Goal: Task Accomplishment & Management: Manage account settings

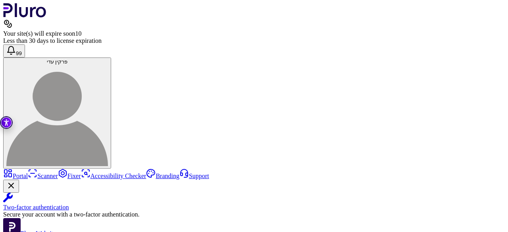
scroll to position [168, 0]
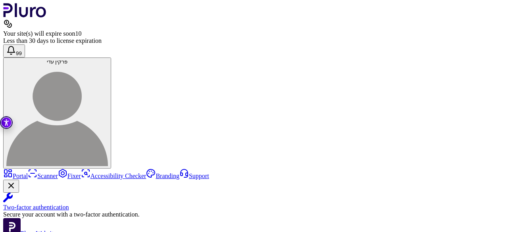
drag, startPoint x: 347, startPoint y: 112, endPoint x: 384, endPoint y: 111, distance: 37.3
copy span "**********"
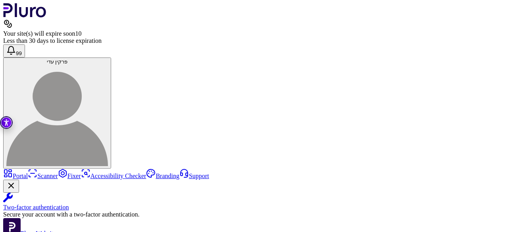
drag, startPoint x: 279, startPoint y: 84, endPoint x: 313, endPoint y: 84, distance: 33.3
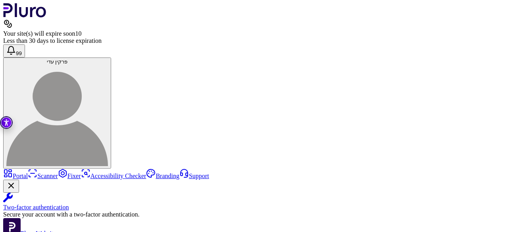
drag, startPoint x: 334, startPoint y: 91, endPoint x: 282, endPoint y: 93, distance: 52.0
drag, startPoint x: 317, startPoint y: 96, endPoint x: 313, endPoint y: 97, distance: 4.8
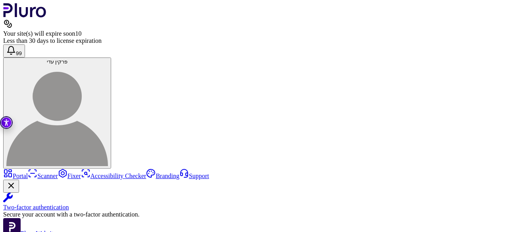
drag, startPoint x: 317, startPoint y: 97, endPoint x: 271, endPoint y: 98, distance: 45.3
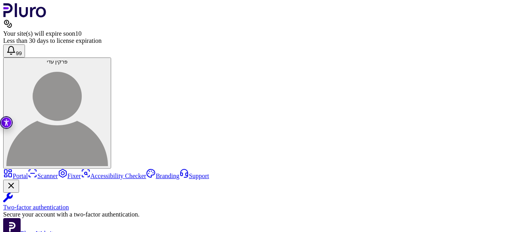
drag, startPoint x: 283, startPoint y: 96, endPoint x: 156, endPoint y: 91, distance: 127.1
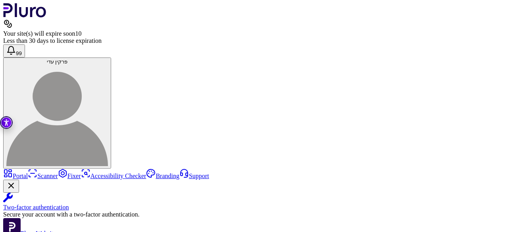
drag, startPoint x: 190, startPoint y: 127, endPoint x: 174, endPoint y: 128, distance: 16.7
copy div "**** **"
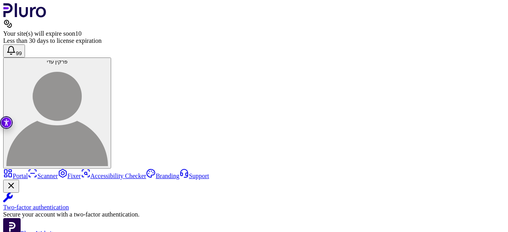
drag, startPoint x: 333, startPoint y: 131, endPoint x: 206, endPoint y: 133, distance: 126.6
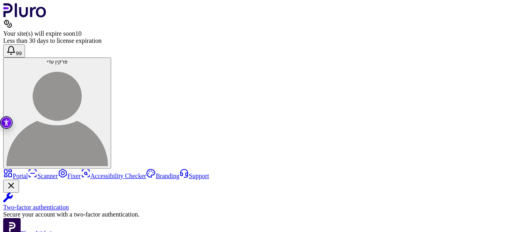
drag, startPoint x: 173, startPoint y: 129, endPoint x: 327, endPoint y: 127, distance: 153.6
copy div "**** ** * * * ******* *** ** ** ***** * * * ******** * ***** * * *"
drag, startPoint x: 262, startPoint y: 131, endPoint x: 195, endPoint y: 134, distance: 67.1
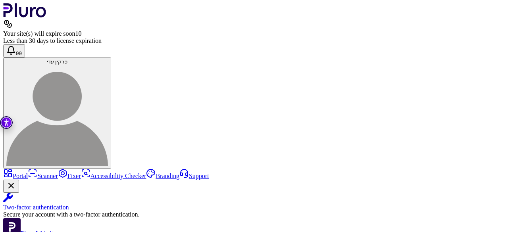
drag, startPoint x: 325, startPoint y: 132, endPoint x: 316, endPoint y: 134, distance: 9.3
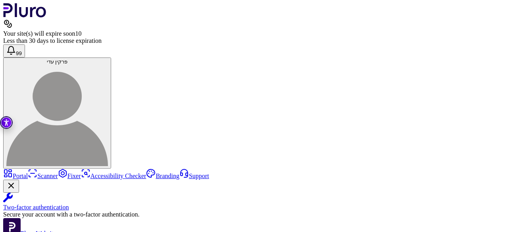
drag, startPoint x: 162, startPoint y: 156, endPoint x: 176, endPoint y: 171, distance: 20.8
drag, startPoint x: 174, startPoint y: 144, endPoint x: 160, endPoint y: 91, distance: 55.1
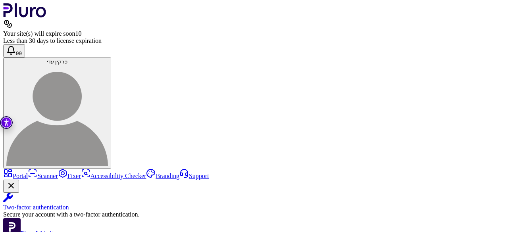
copy div "**********"
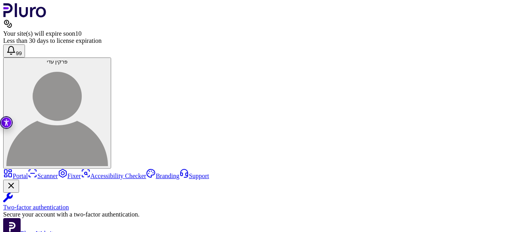
scroll to position [244, 0]
drag, startPoint x: 163, startPoint y: 62, endPoint x: 203, endPoint y: 90, distance: 49.1
copy div "**********"
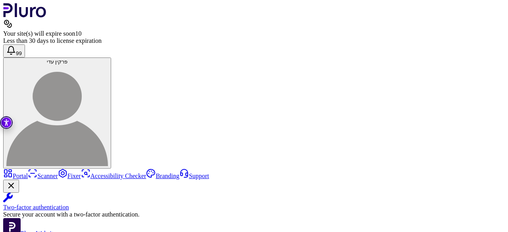
scroll to position [142, 0]
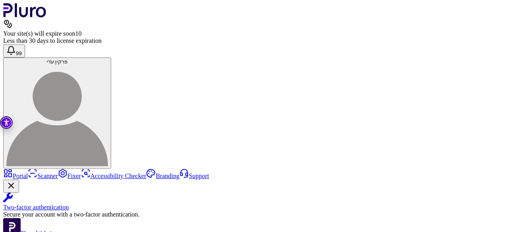
scroll to position [96, 0]
drag, startPoint x: 341, startPoint y: 83, endPoint x: 289, endPoint y: 83, distance: 52.4
drag, startPoint x: 286, startPoint y: 76, endPoint x: 250, endPoint y: 76, distance: 36.5
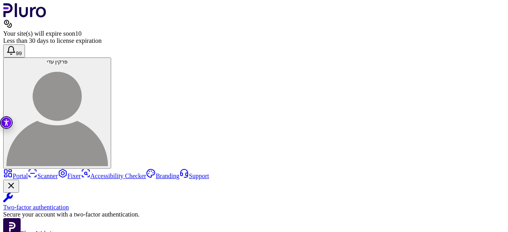
drag, startPoint x: 248, startPoint y: 81, endPoint x: 173, endPoint y: 84, distance: 75.1
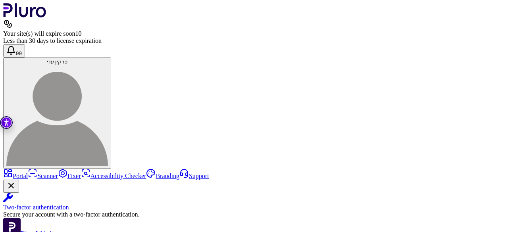
drag, startPoint x: 325, startPoint y: 99, endPoint x: 293, endPoint y: 99, distance: 31.7
copy span "**********"
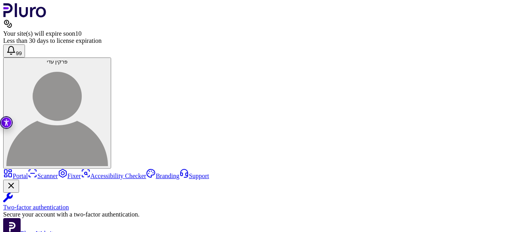
drag, startPoint x: 341, startPoint y: 94, endPoint x: 307, endPoint y: 97, distance: 34.2
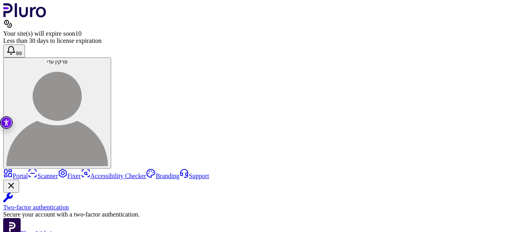
scroll to position [111, 0]
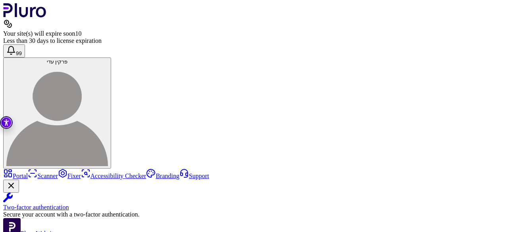
drag, startPoint x: 304, startPoint y: 102, endPoint x: 360, endPoint y: 103, distance: 56.0
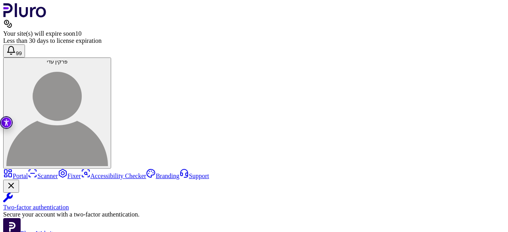
drag, startPoint x: 162, startPoint y: 63, endPoint x: 210, endPoint y: 104, distance: 62.5
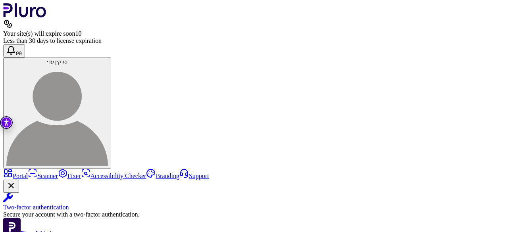
copy div "**********"
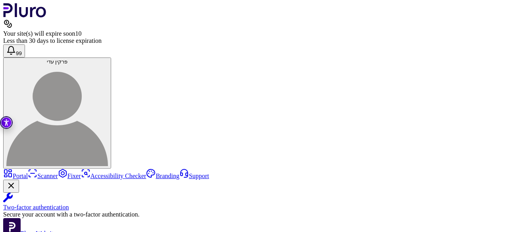
scroll to position [171, 0]
drag, startPoint x: 181, startPoint y: 97, endPoint x: 168, endPoint y: 98, distance: 12.7
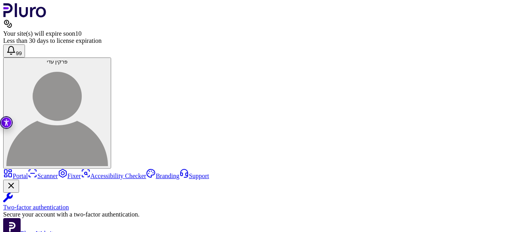
copy div "*****"
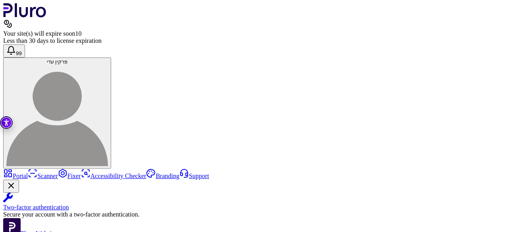
drag, startPoint x: 248, startPoint y: 84, endPoint x: 169, endPoint y: 84, distance: 79.8
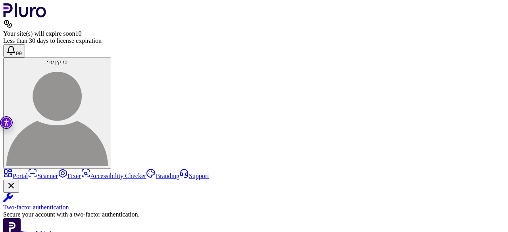
copy div "**********"
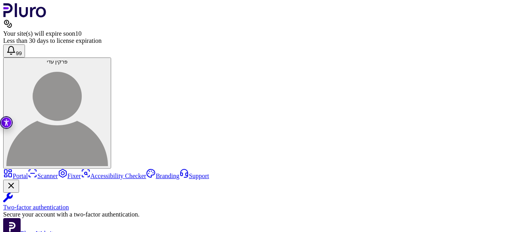
scroll to position [108, 0]
drag, startPoint x: 249, startPoint y: 65, endPoint x: 171, endPoint y: 63, distance: 77.8
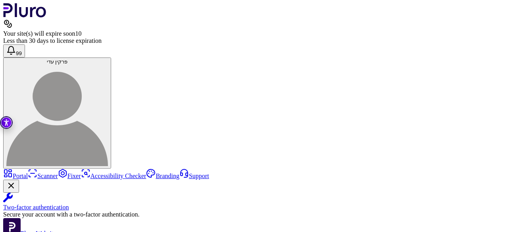
copy span "**********"
drag, startPoint x: 204, startPoint y: 71, endPoint x: 173, endPoint y: 72, distance: 31.8
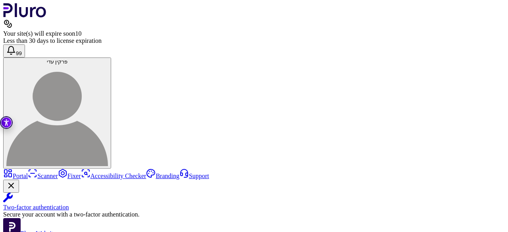
drag, startPoint x: 228, startPoint y: 125, endPoint x: 202, endPoint y: 125, distance: 25.8
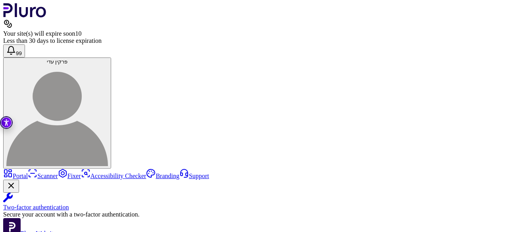
drag, startPoint x: 194, startPoint y: 125, endPoint x: 230, endPoint y: 125, distance: 36.1
drag, startPoint x: 297, startPoint y: 107, endPoint x: 164, endPoint y: 107, distance: 133.3
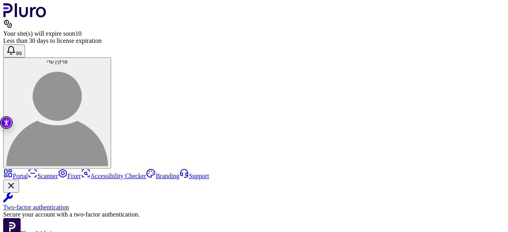
drag, startPoint x: 171, startPoint y: 108, endPoint x: 329, endPoint y: 109, distance: 157.6
drag, startPoint x: 171, startPoint y: 125, endPoint x: 163, endPoint y: 112, distance: 15.0
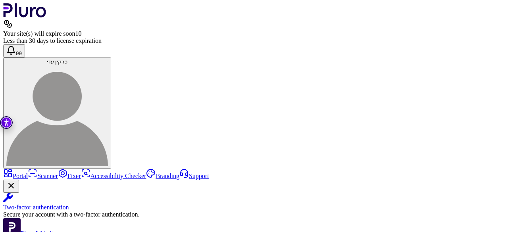
drag, startPoint x: 169, startPoint y: 108, endPoint x: 164, endPoint y: 109, distance: 4.8
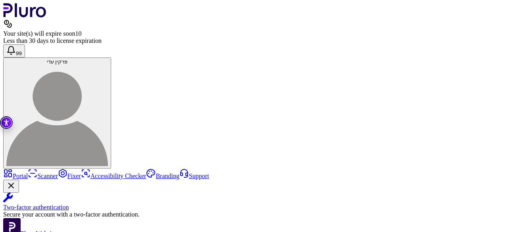
drag, startPoint x: 181, startPoint y: 137, endPoint x: 164, endPoint y: 131, distance: 18.6
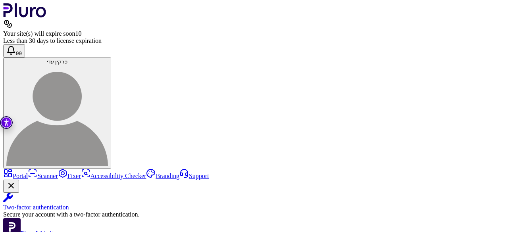
scroll to position [177, 0]
drag, startPoint x: 176, startPoint y: 88, endPoint x: 148, endPoint y: 77, distance: 29.8
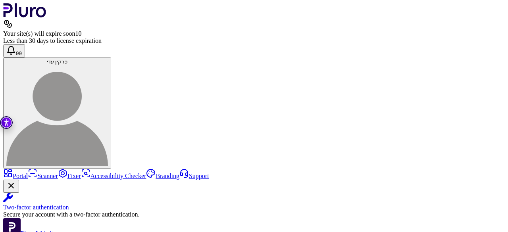
drag, startPoint x: 213, startPoint y: 133, endPoint x: 173, endPoint y: 132, distance: 39.7
drag, startPoint x: 206, startPoint y: 131, endPoint x: 175, endPoint y: 130, distance: 31.0
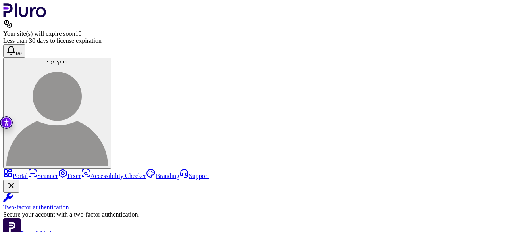
drag, startPoint x: 173, startPoint y: 155, endPoint x: 314, endPoint y: 174, distance: 141.8
drag, startPoint x: 169, startPoint y: 154, endPoint x: 142, endPoint y: 147, distance: 28.2
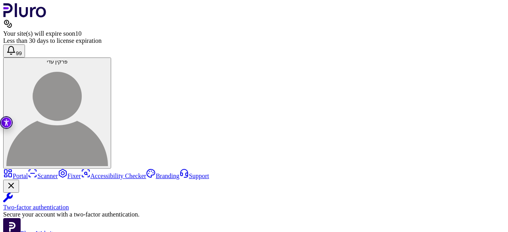
drag, startPoint x: 173, startPoint y: 142, endPoint x: 182, endPoint y: 157, distance: 17.4
drag, startPoint x: 163, startPoint y: 72, endPoint x: 198, endPoint y: 82, distance: 35.9
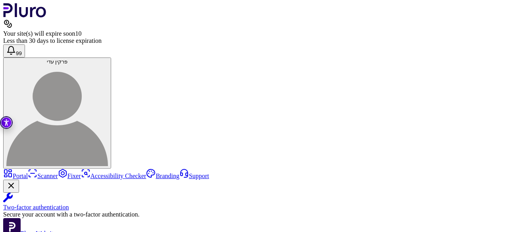
drag, startPoint x: 173, startPoint y: 148, endPoint x: 156, endPoint y: 93, distance: 57.6
